Goal: Complete application form

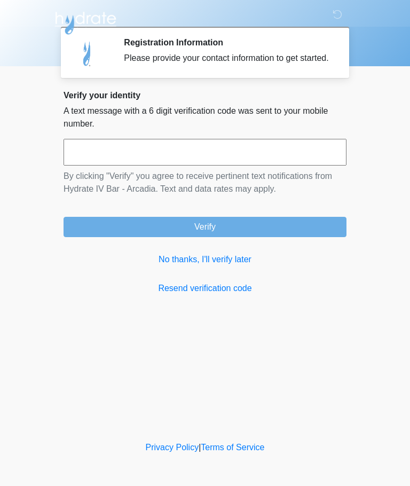
scroll to position [1, 0]
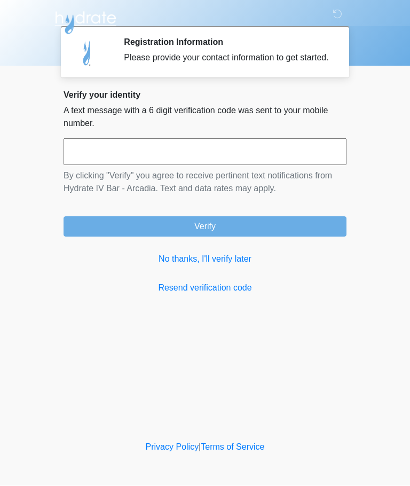
click at [78, 166] on input "text" at bounding box center [205, 152] width 283 height 27
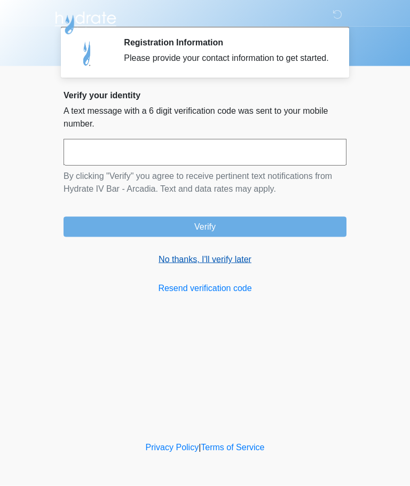
click at [241, 266] on link "No thanks, I'll verify later" at bounding box center [205, 259] width 283 height 13
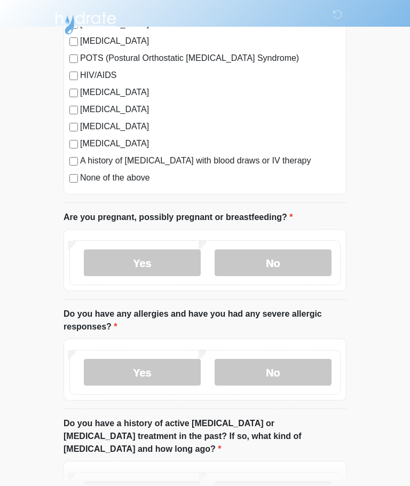
scroll to position [273, 0]
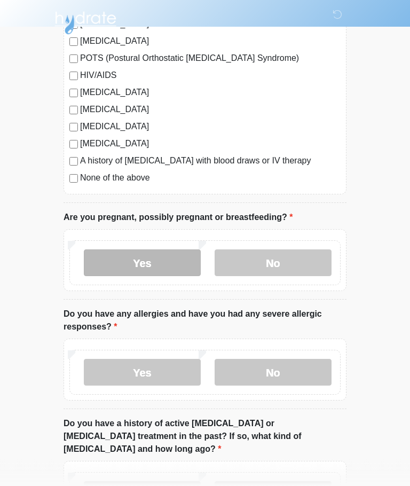
click at [92, 263] on label "Yes" at bounding box center [142, 263] width 117 height 27
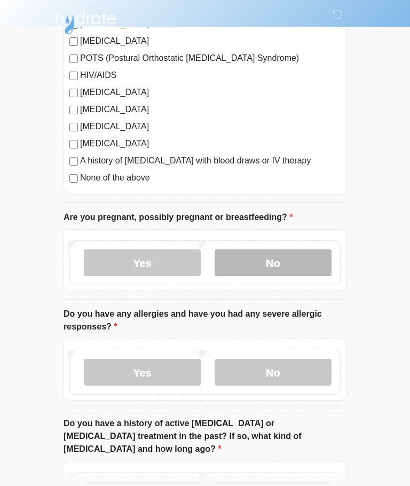
click at [231, 267] on label "No" at bounding box center [273, 262] width 117 height 27
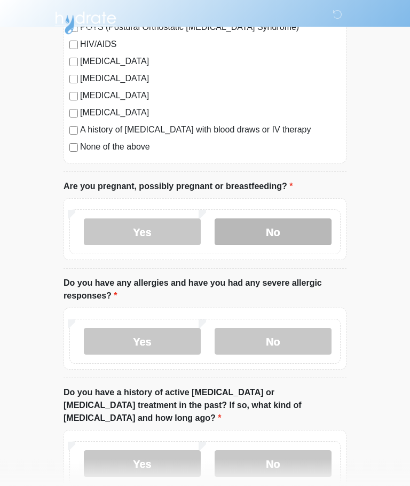
scroll to position [304, 0]
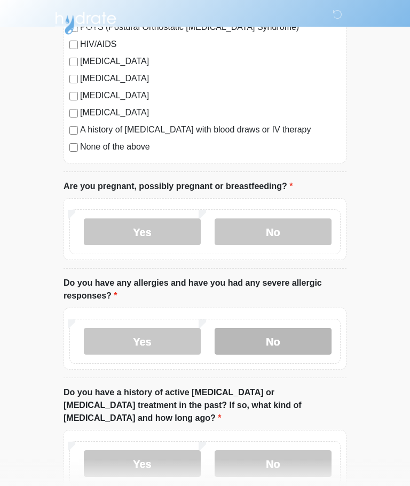
click at [320, 349] on label "No" at bounding box center [273, 341] width 117 height 27
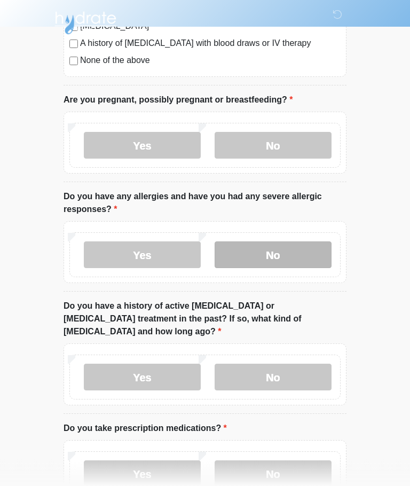
scroll to position [391, 0]
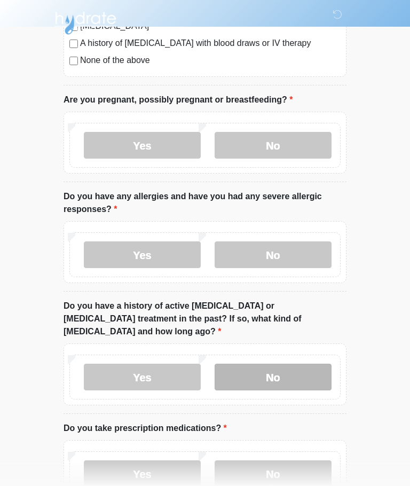
click at [324, 364] on label "No" at bounding box center [273, 377] width 117 height 27
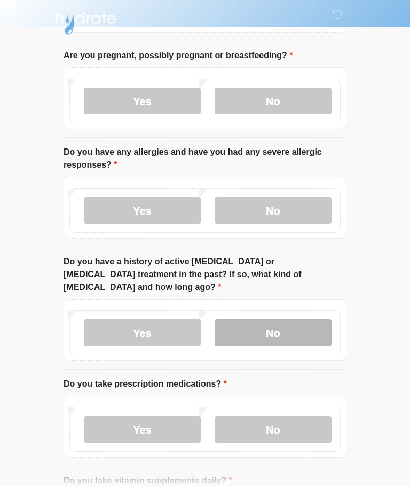
scroll to position [441, 0]
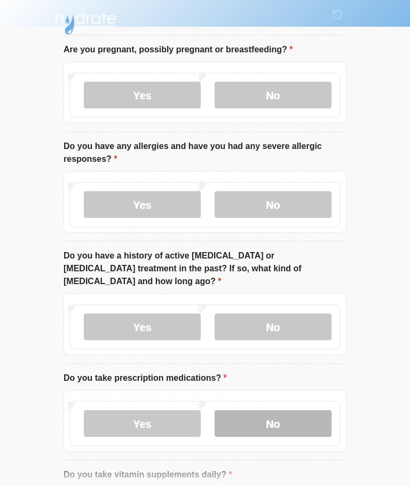
click at [316, 410] on label "No" at bounding box center [273, 423] width 117 height 27
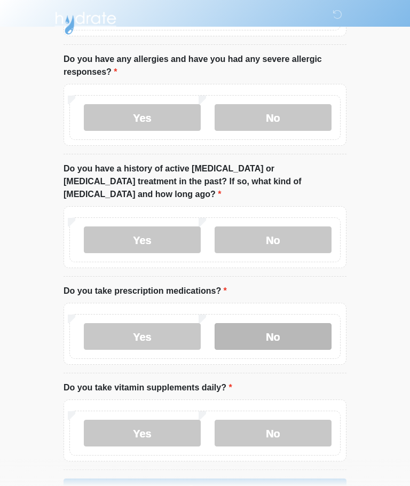
scroll to position [528, 0]
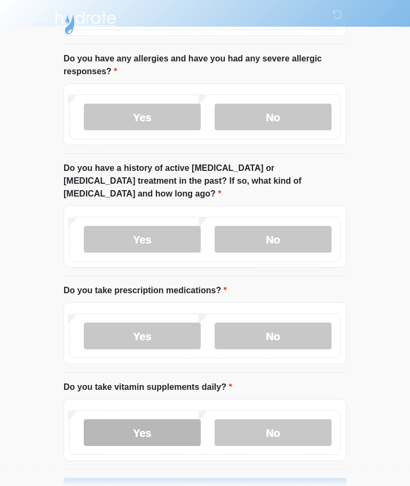
click at [114, 420] on label "Yes" at bounding box center [142, 433] width 117 height 27
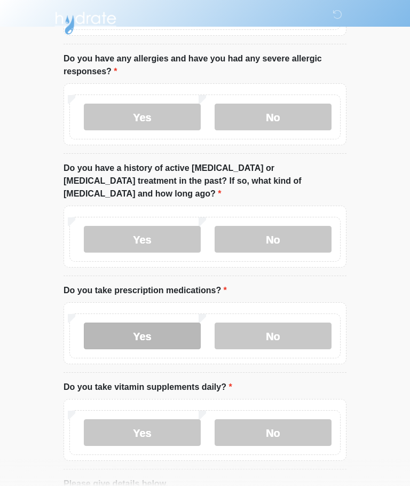
click at [99, 334] on label "Yes" at bounding box center [142, 335] width 117 height 27
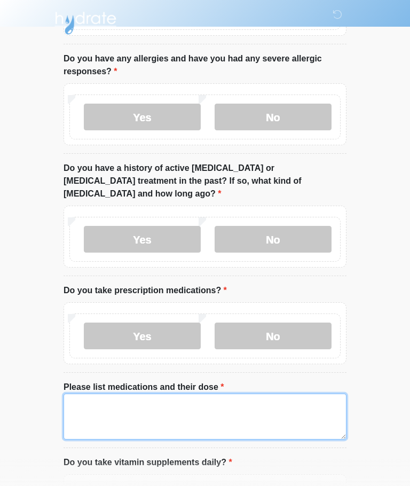
click at [326, 411] on textarea "Please list medications and their dose" at bounding box center [205, 416] width 283 height 46
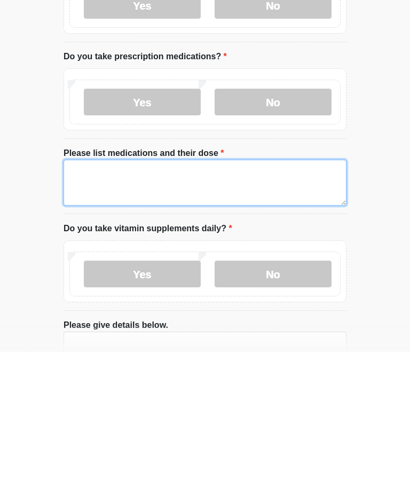
scroll to position [637, 0]
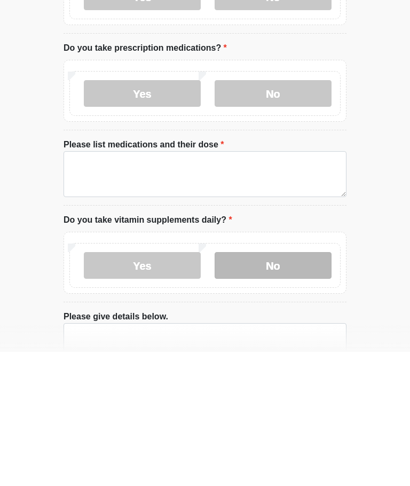
click at [321, 386] on label "No" at bounding box center [273, 399] width 117 height 27
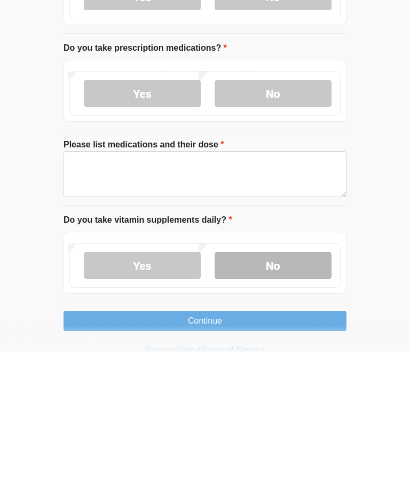
scroll to position [623, 0]
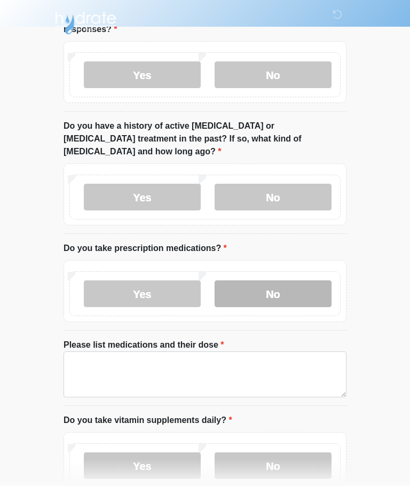
click at [319, 286] on label "No" at bounding box center [273, 294] width 117 height 27
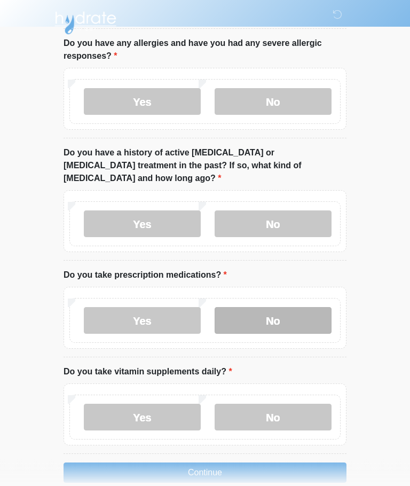
scroll to position [547, 0]
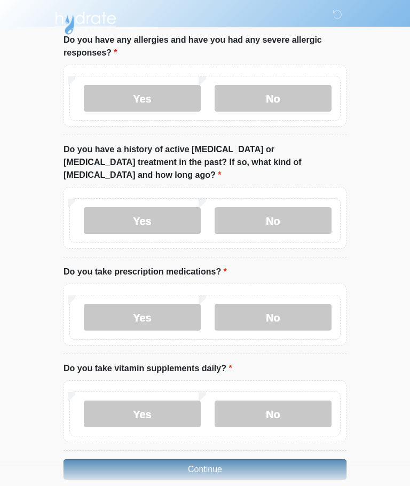
click at [302, 461] on button "Continue" at bounding box center [205, 469] width 283 height 20
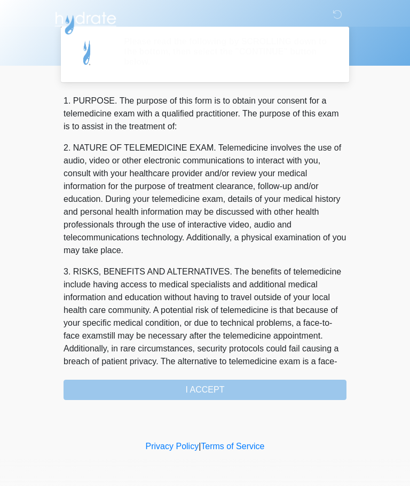
scroll to position [0, 0]
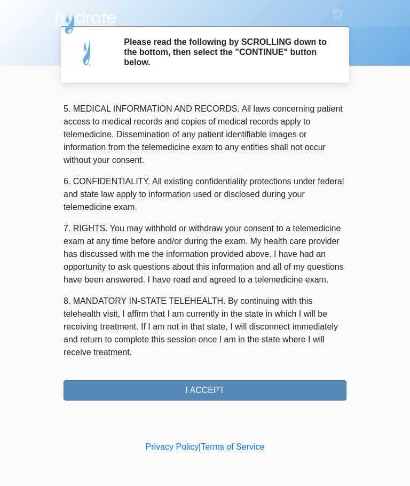
click at [275, 392] on button "I ACCEPT" at bounding box center [205, 391] width 283 height 20
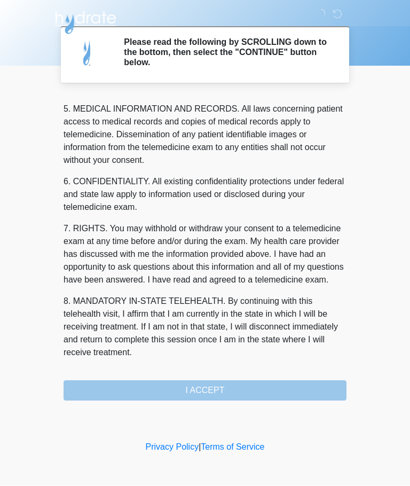
scroll to position [347, 0]
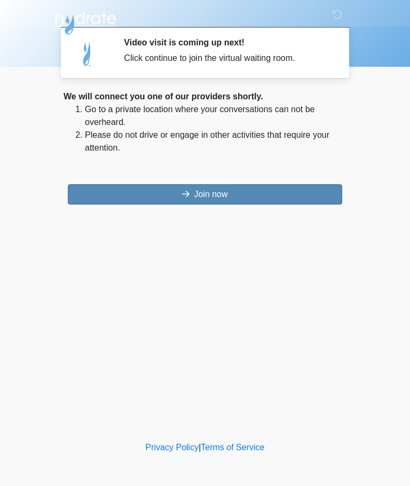
click at [76, 193] on button "Join now" at bounding box center [205, 194] width 274 height 20
